Goal: Task Accomplishment & Management: Complete application form

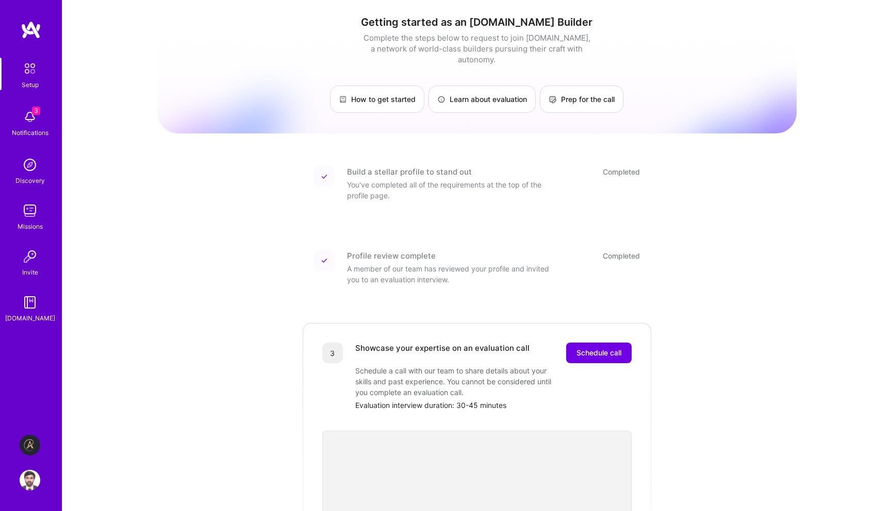
click at [27, 444] on img at bounding box center [30, 445] width 21 height 21
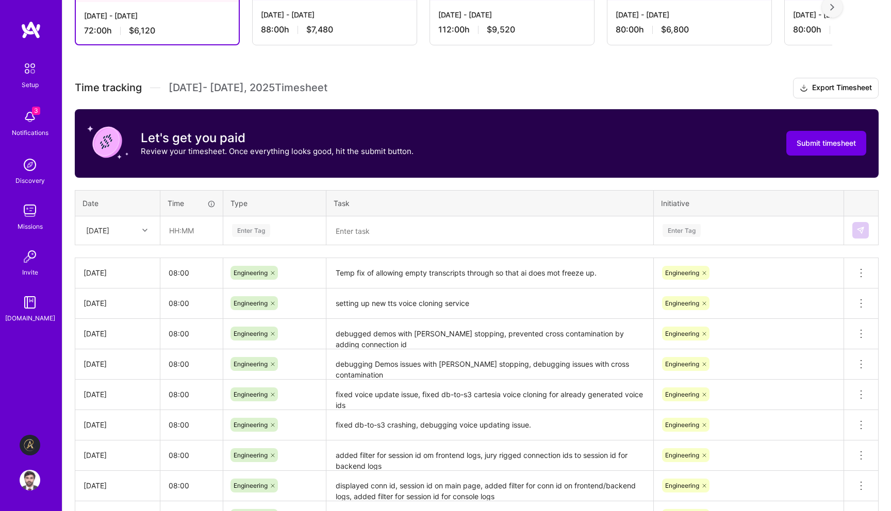
scroll to position [289, 0]
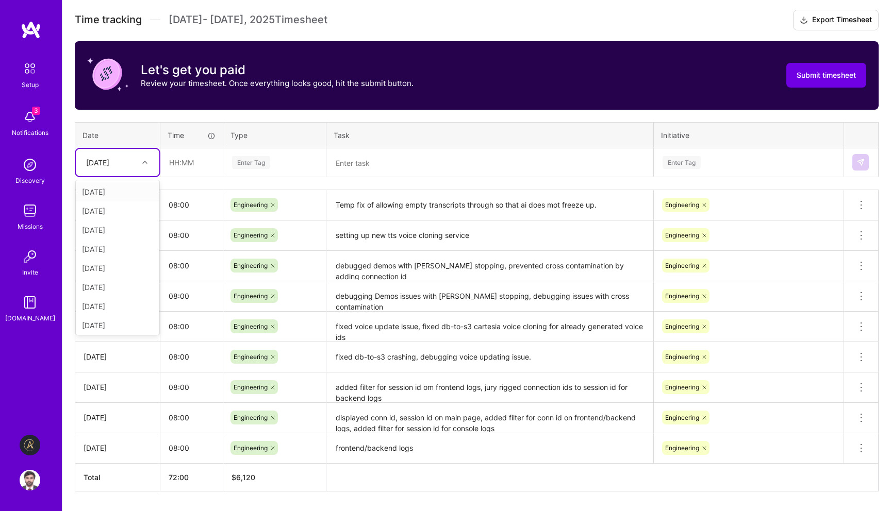
click at [148, 163] on div at bounding box center [146, 162] width 16 height 13
click at [124, 305] on div "Fri, Aug 29" at bounding box center [118, 304] width 84 height 19
click at [197, 165] on input "text" at bounding box center [191, 162] width 61 height 27
type input "08:00"
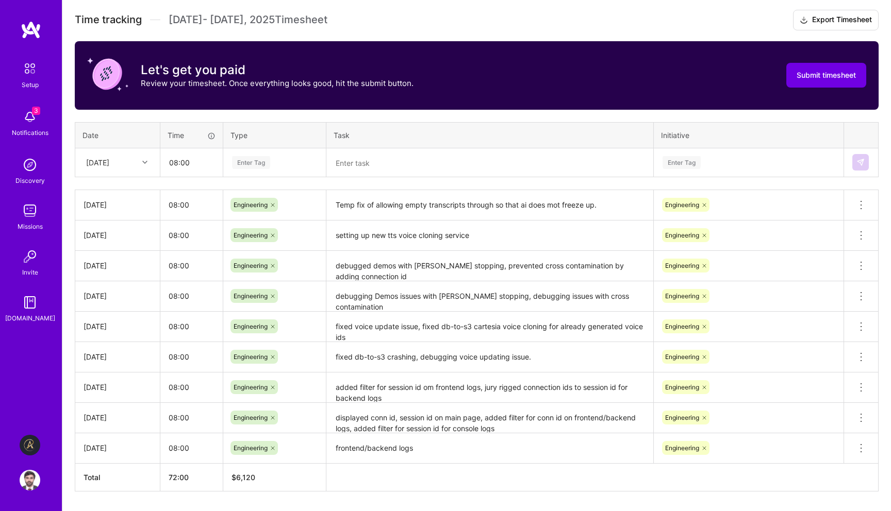
click at [254, 158] on div "Enter Tag" at bounding box center [251, 163] width 38 height 16
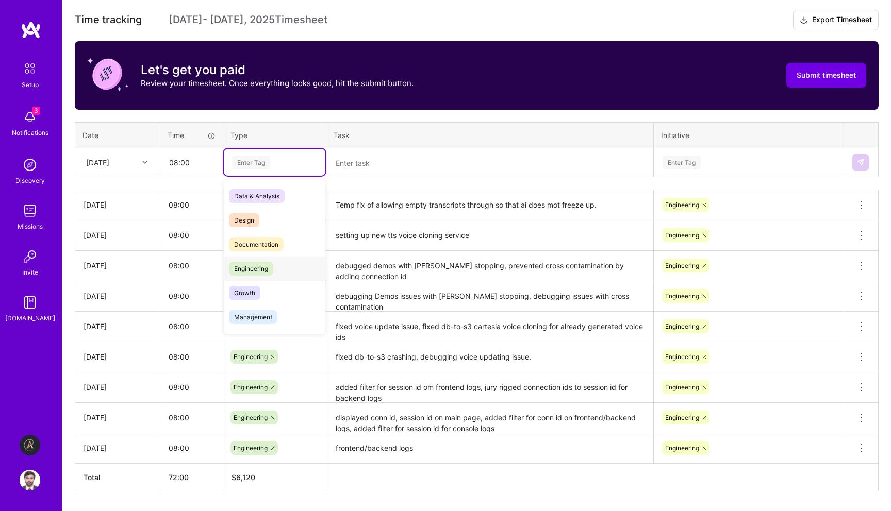
click at [250, 277] on div "Engineering" at bounding box center [275, 269] width 102 height 24
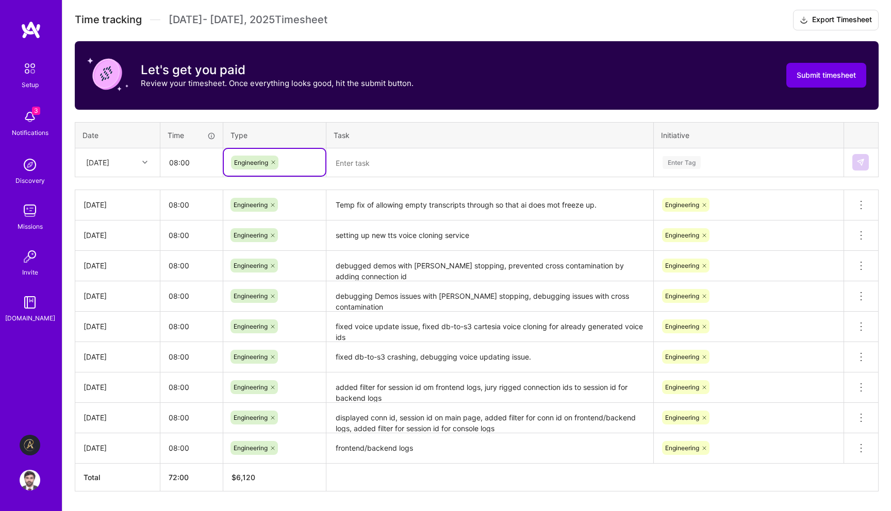
click at [384, 171] on textarea at bounding box center [489, 162] width 325 height 27
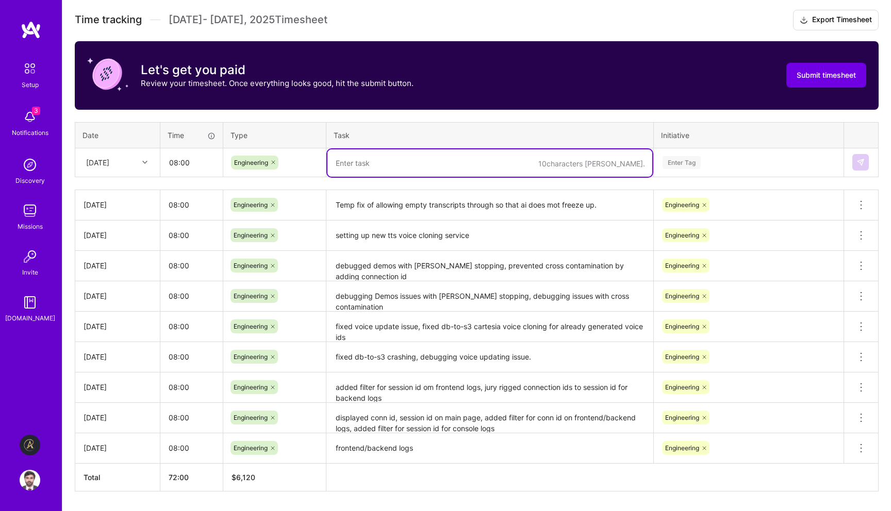
click at [374, 207] on textarea "Temp fix of allowing empty transcripts through so that ai does mot freeze up." at bounding box center [489, 205] width 325 height 28
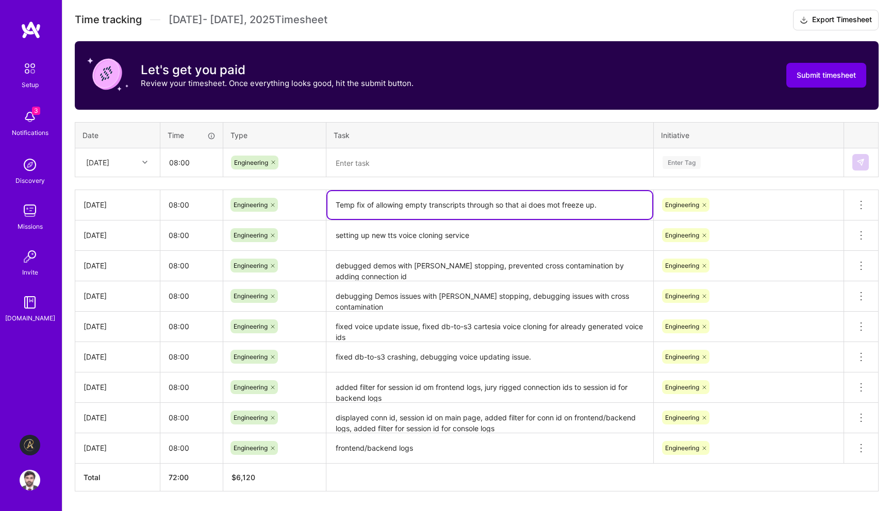
click at [374, 207] on textarea "Temp fix of allowing empty transcripts through so that ai does mot freeze up." at bounding box center [489, 205] width 325 height 28
click at [425, 153] on textarea at bounding box center [489, 162] width 325 height 27
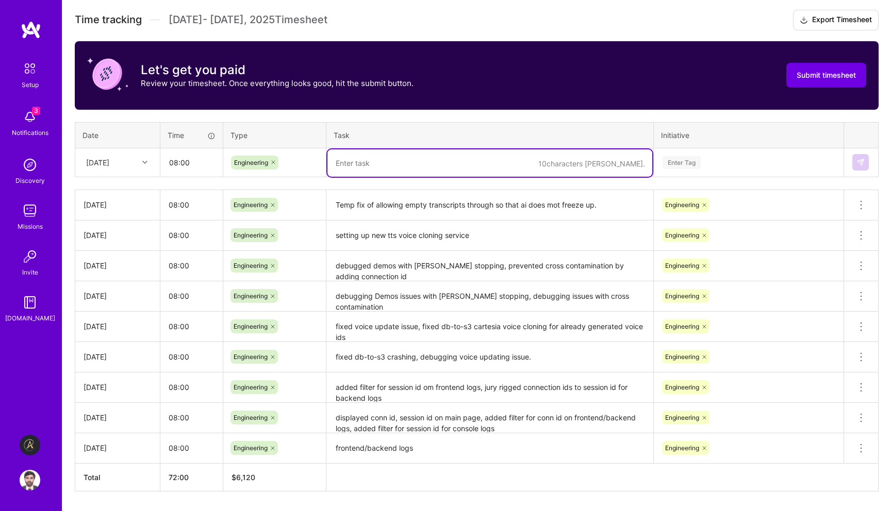
paste textarea "Temp fix of allowing empty transcripts through so that ai does mot freeze up."
type textarea "Temp fix of allowing empty transcripts through so that ai does mot freeze up."
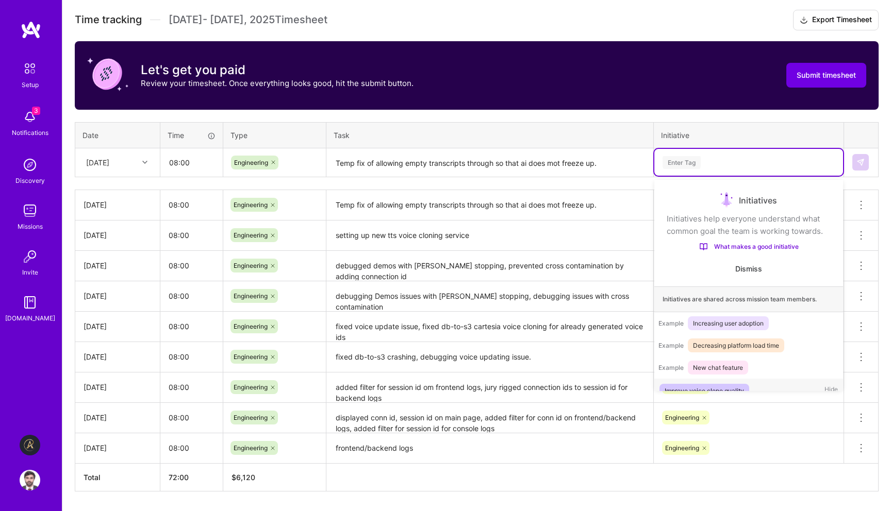
click at [694, 158] on div "Enter Tag" at bounding box center [681, 163] width 38 height 16
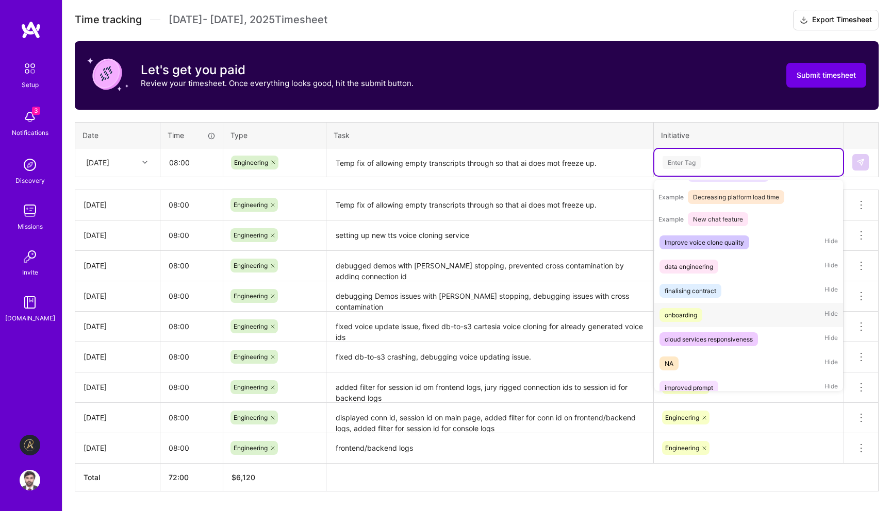
scroll to position [230, 0]
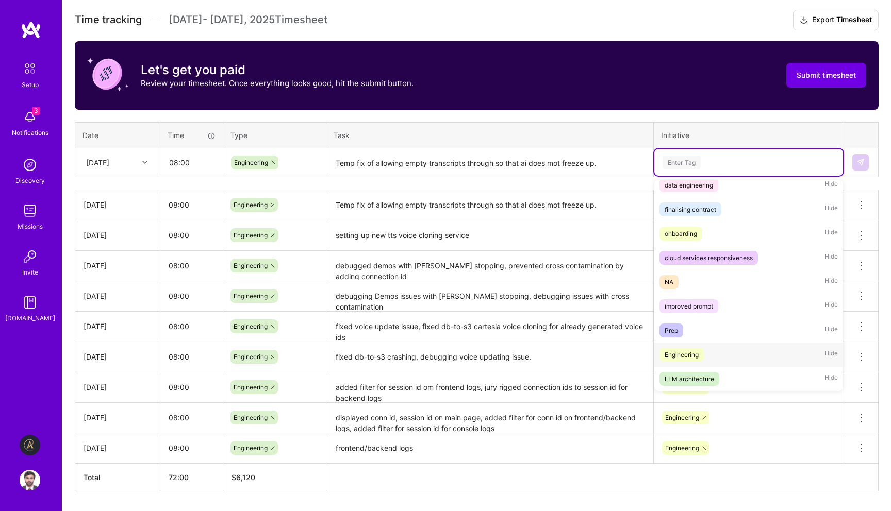
click at [693, 354] on div "Engineering" at bounding box center [681, 354] width 34 height 11
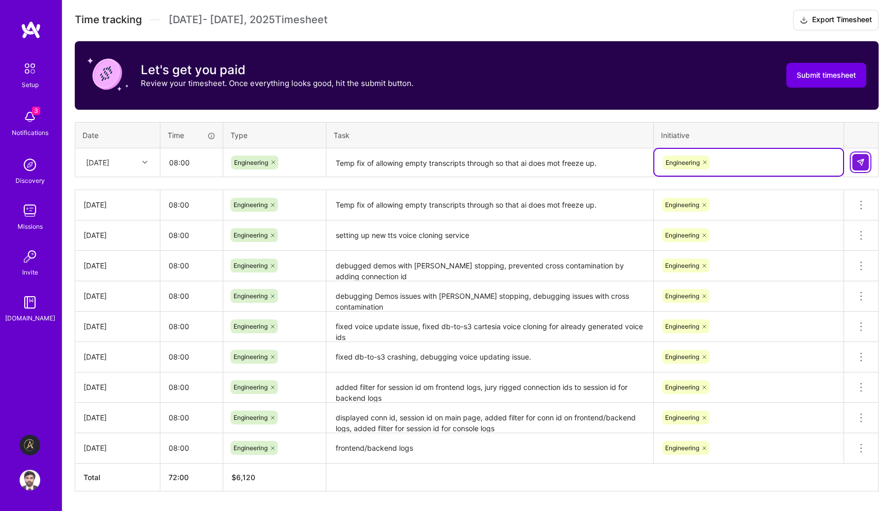
click at [862, 158] on img at bounding box center [860, 162] width 8 height 8
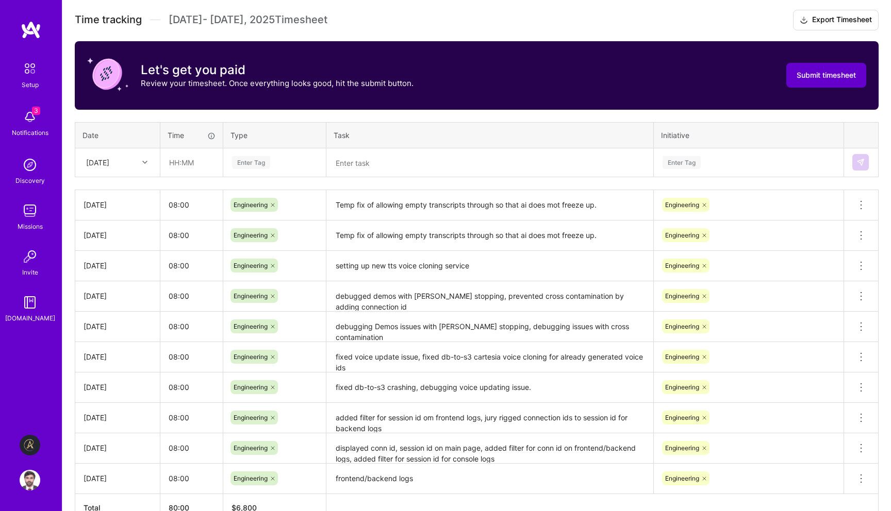
click at [840, 71] on span "Submit timesheet" at bounding box center [825, 75] width 59 height 10
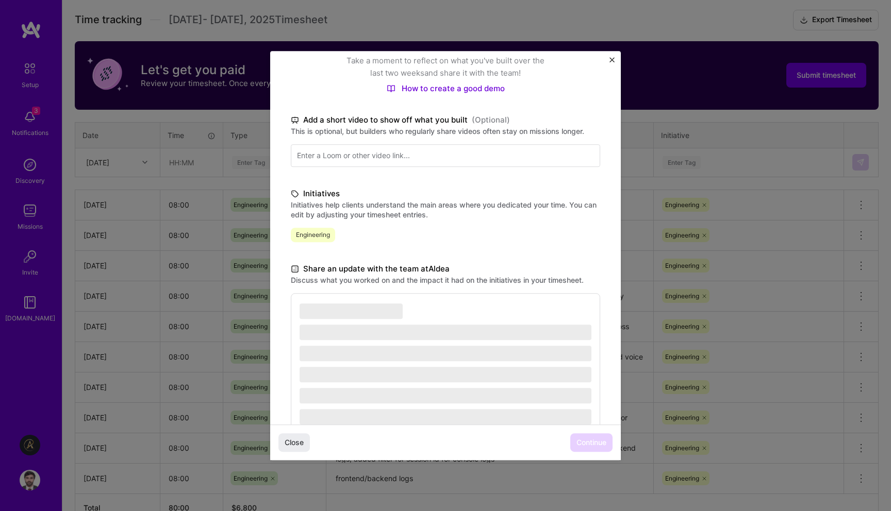
scroll to position [139, 0]
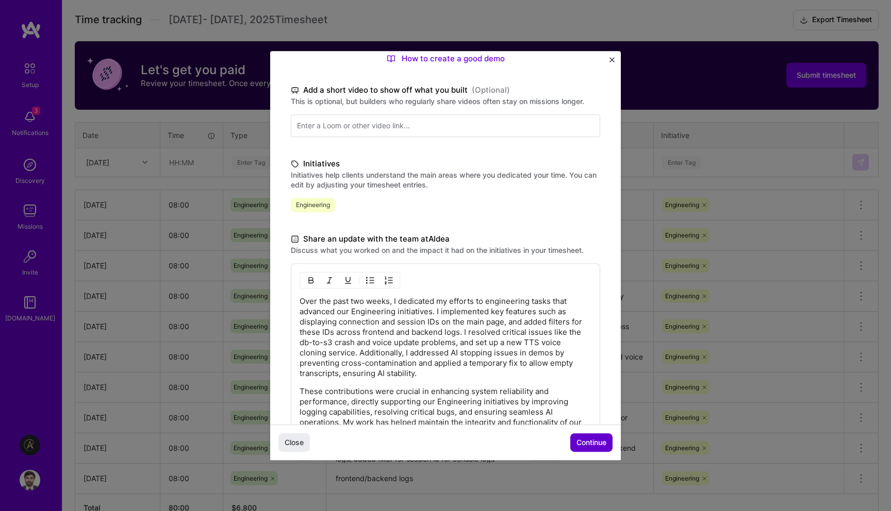
click at [589, 443] on span "Continue" at bounding box center [591, 443] width 30 height 10
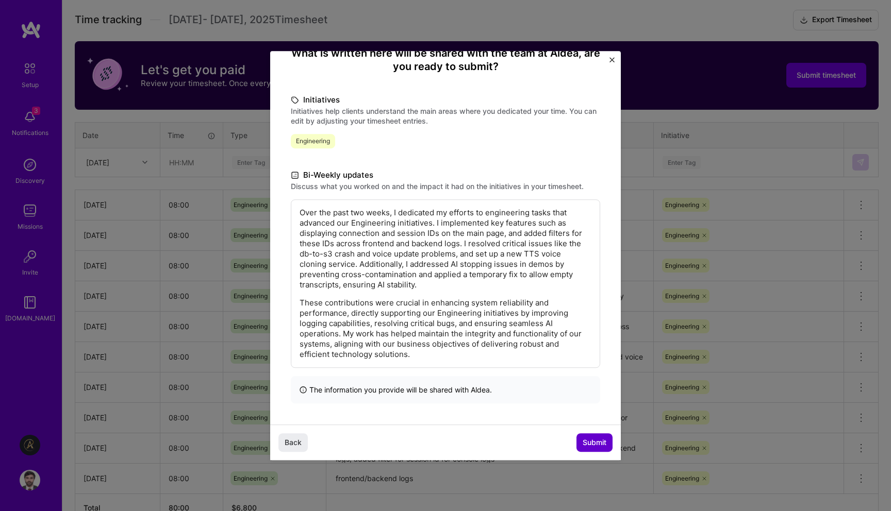
scroll to position [36, 0]
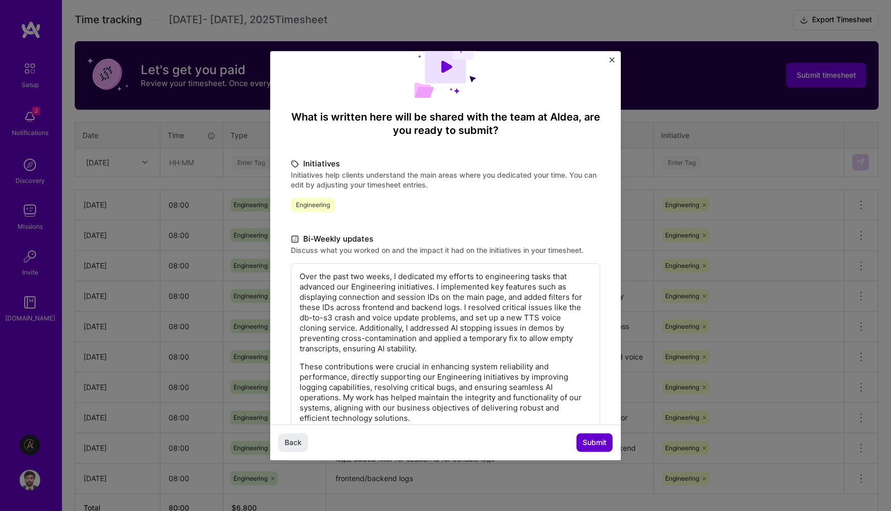
click at [595, 443] on span "Submit" at bounding box center [594, 443] width 24 height 10
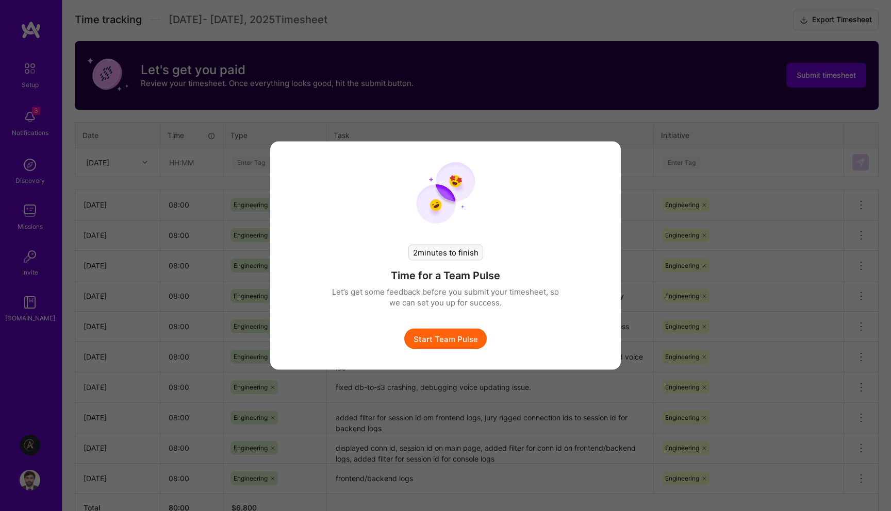
click at [455, 319] on div "2 minutes to finish Time for a Team Pulse Let’s get some feedback before you su…" at bounding box center [445, 286] width 227 height 125
click at [455, 357] on div "2 minutes to finish Time for a Team Pulse Let’s get some feedback before you su…" at bounding box center [445, 256] width 351 height 228
click at [466, 335] on button "Start Team Pulse" at bounding box center [445, 339] width 82 height 21
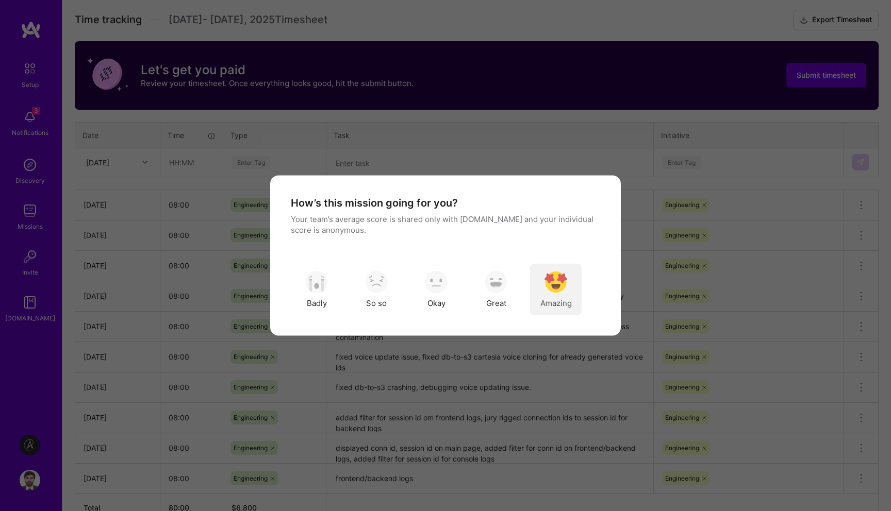
click at [577, 284] on div "Amazing" at bounding box center [556, 290] width 52 height 52
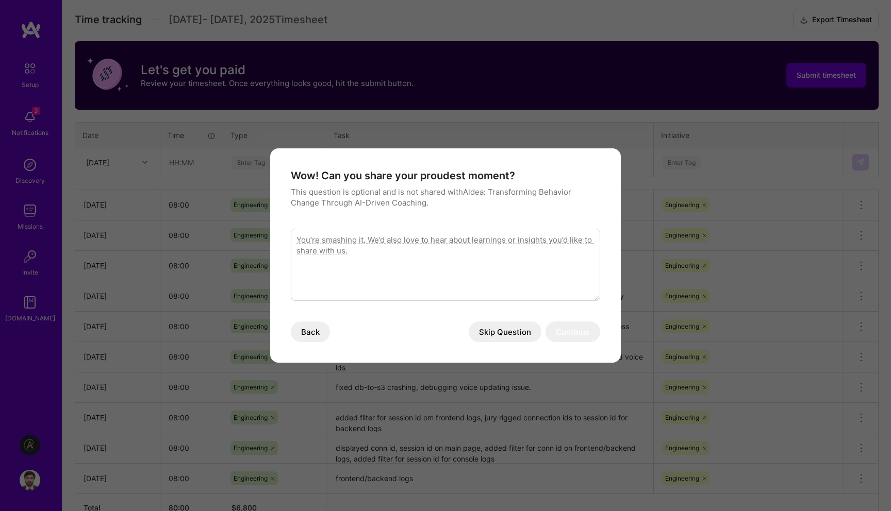
click at [505, 332] on button "Skip Question" at bounding box center [505, 332] width 73 height 21
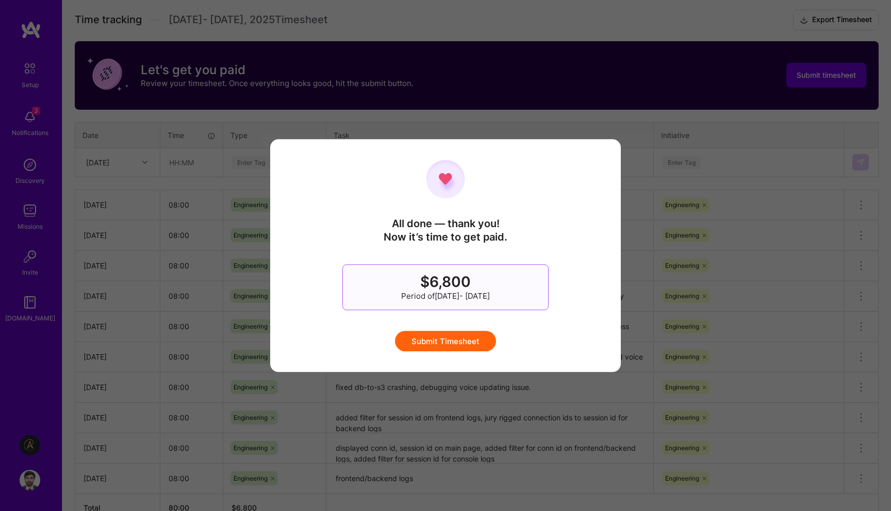
click at [475, 342] on button "Submit Timesheet" at bounding box center [445, 341] width 101 height 21
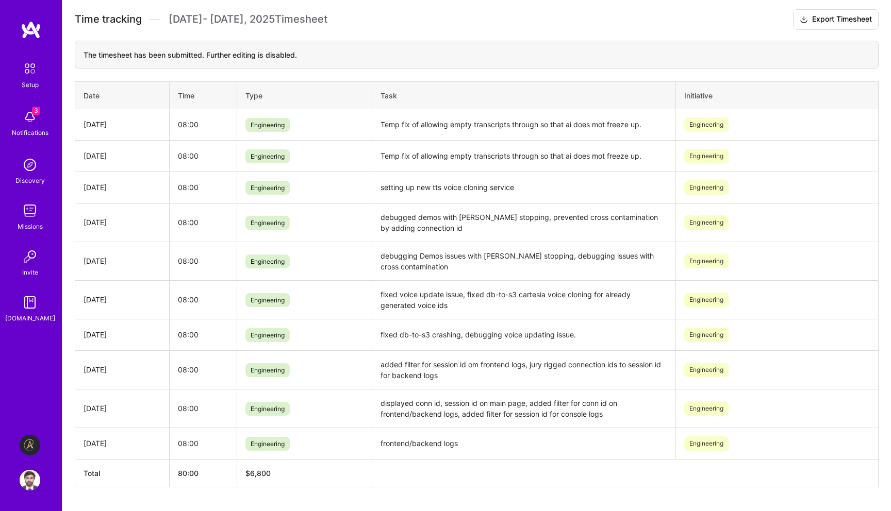
scroll to position [0, 0]
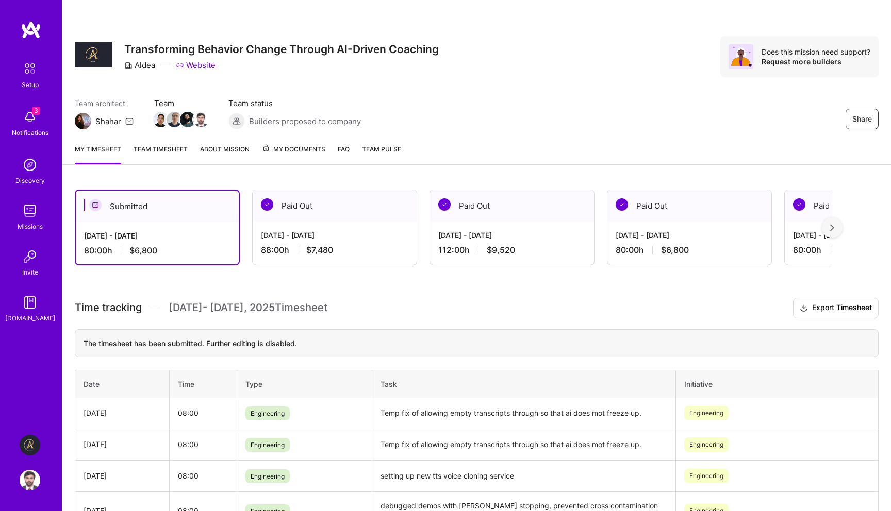
click at [23, 485] on img at bounding box center [30, 480] width 21 height 21
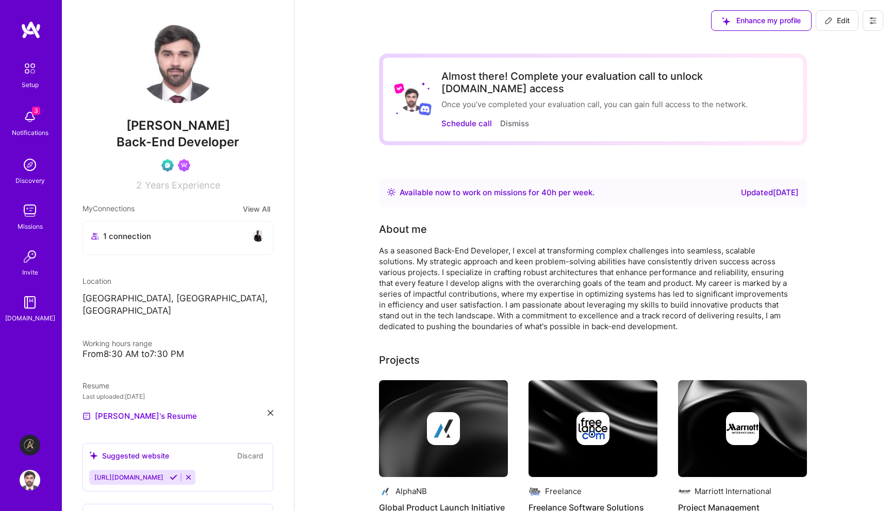
click at [875, 25] on button at bounding box center [872, 20] width 21 height 21
click at [833, 97] on button "Log Out" at bounding box center [844, 97] width 77 height 26
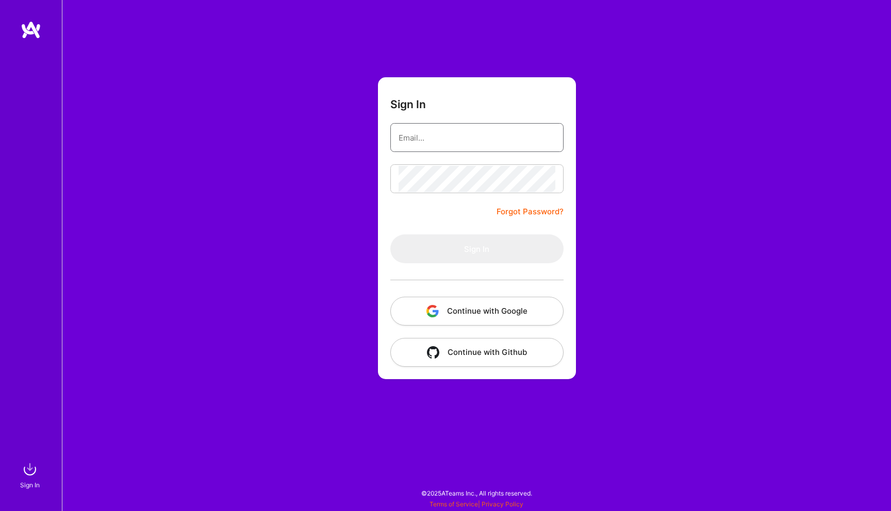
click at [524, 132] on input "email" at bounding box center [476, 138] width 157 height 26
type input "[EMAIL_ADDRESS][DOMAIN_NAME]"
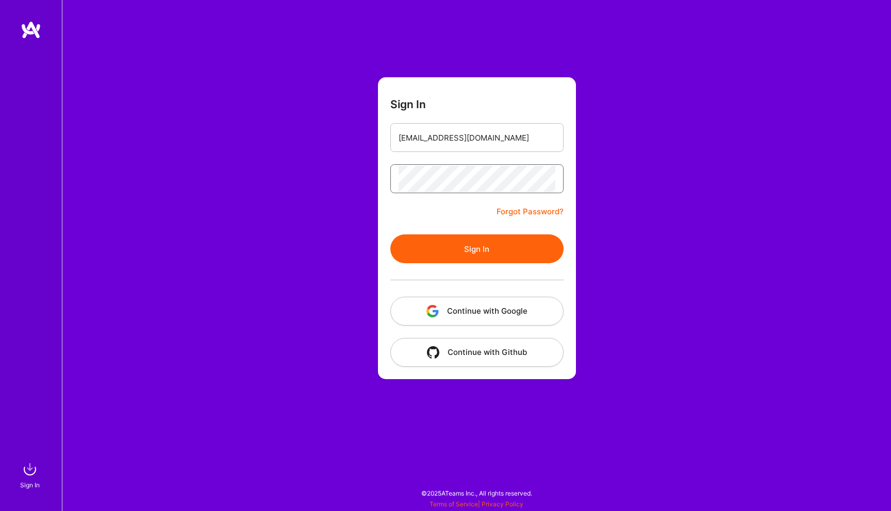
click at [390, 235] on button "Sign In" at bounding box center [476, 249] width 173 height 29
